Goal: Find specific page/section

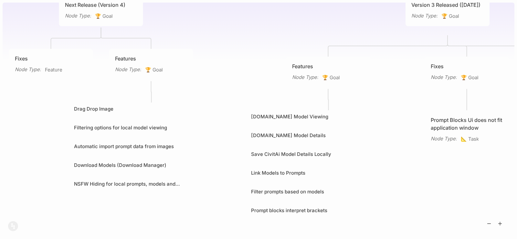
click at [150, 111] on link "Drag Drop Image" at bounding box center [151, 109] width 155 height 8
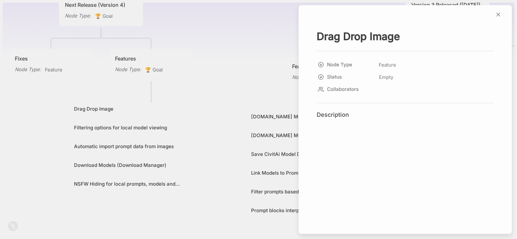
click at [337, 112] on h4 "Description" at bounding box center [405, 114] width 177 height 7
click at [337, 113] on h4 "Description" at bounding box center [405, 114] width 177 height 7
click at [354, 113] on h4 "Description" at bounding box center [405, 114] width 177 height 7
click at [340, 99] on div "Drag Drop Image Node Type Feature Status Empty Collaborators To pick up a dragg…" at bounding box center [405, 91] width 208 height 122
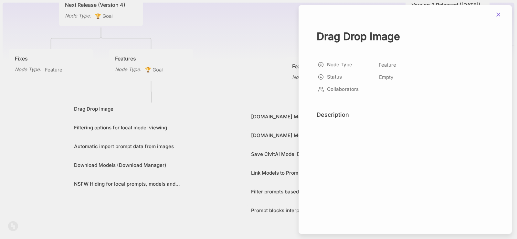
click at [498, 13] on icon at bounding box center [498, 14] width 6 height 6
